Goal: Find specific page/section: Find specific page/section

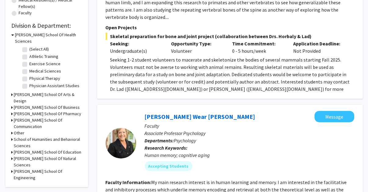
scroll to position [168, 0]
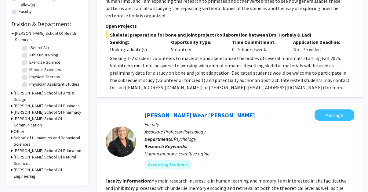
click at [42, 154] on h3 "[PERSON_NAME] School Of Natural Sciences" at bounding box center [48, 160] width 68 height 13
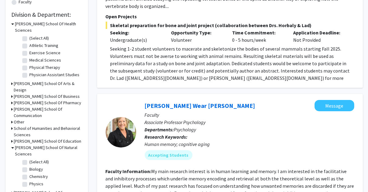
scroll to position [178, 0]
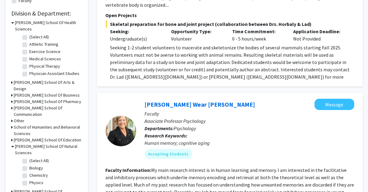
click at [30, 158] on label "(Select All)" at bounding box center [40, 161] width 20 height 6
click at [30, 158] on input "(Select All)" at bounding box center [32, 160] width 4 height 4
checkbox input "true"
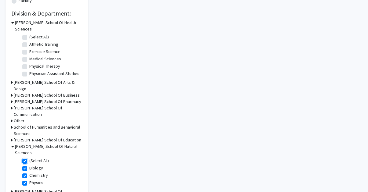
checkbox input "true"
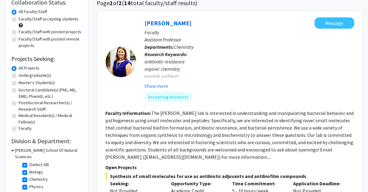
scroll to position [51, 0]
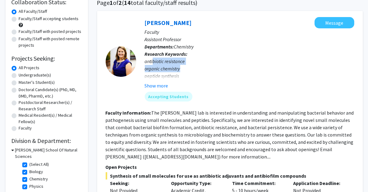
drag, startPoint x: 152, startPoint y: 61, endPoint x: 183, endPoint y: 69, distance: 31.7
click at [183, 69] on div "antibiotic resistance organic chemistry peptide synthesis MRSA drug repurposing…" at bounding box center [250, 83] width 210 height 51
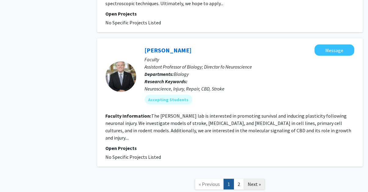
scroll to position [1561, 0]
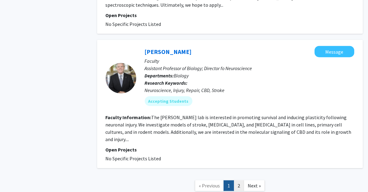
click at [237, 181] on link "2" at bounding box center [239, 186] width 10 height 11
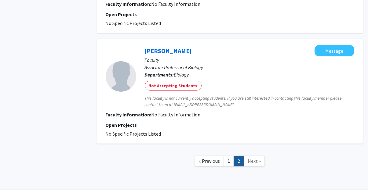
scroll to position [348, 0]
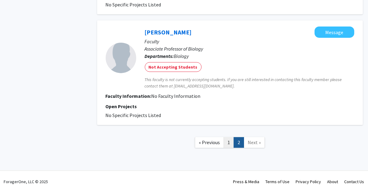
click at [232, 144] on link "1" at bounding box center [229, 142] width 10 height 11
